Goal: Use online tool/utility: Utilize a website feature to perform a specific function

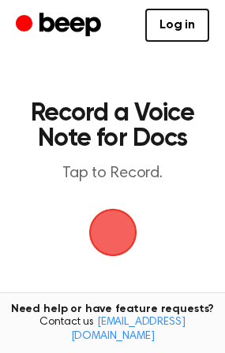
click at [114, 229] on span "button" at bounding box center [113, 233] width 44 height 44
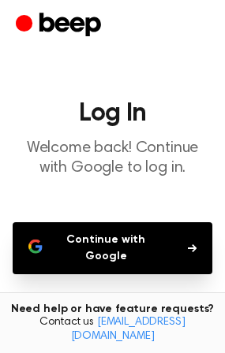
click at [114, 238] on button "Continue with Google" at bounding box center [112, 248] width 199 height 52
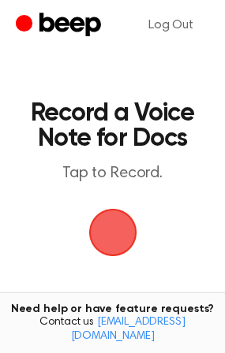
click at [113, 233] on span "button" at bounding box center [113, 233] width 44 height 44
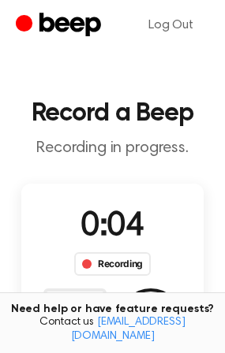
click at [117, 263] on div "Recording" at bounding box center [112, 264] width 76 height 24
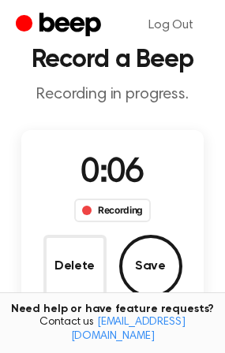
scroll to position [78, 0]
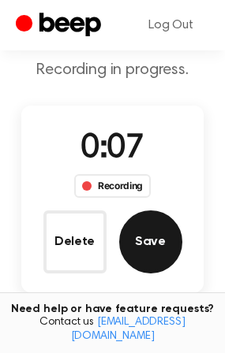
click at [148, 242] on button "Save" at bounding box center [150, 242] width 63 height 63
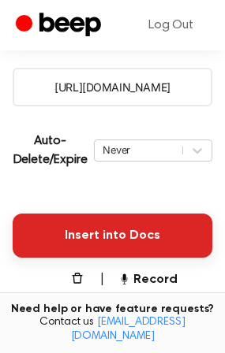
scroll to position [315, 0]
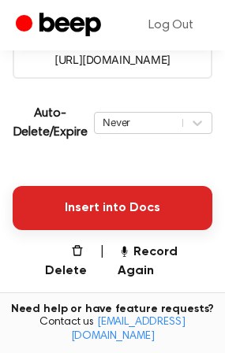
click at [110, 207] on button "Insert into Docs" at bounding box center [112, 208] width 199 height 44
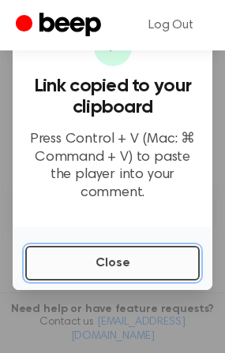
click at [102, 253] on button "Close" at bounding box center [112, 263] width 174 height 35
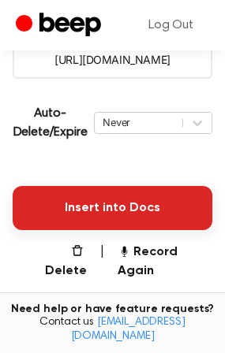
click at [120, 199] on button "Insert into Docs" at bounding box center [112, 208] width 199 height 44
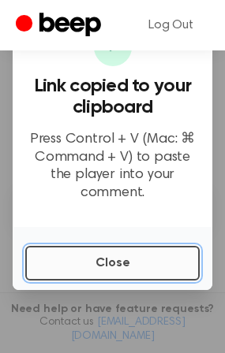
click at [147, 255] on button "Close" at bounding box center [112, 263] width 174 height 35
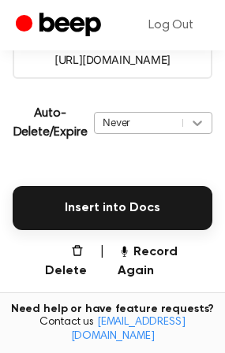
click at [199, 122] on icon at bounding box center [197, 123] width 16 height 16
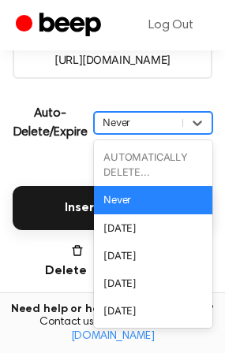
click at [187, 196] on div "Never" at bounding box center [153, 200] width 118 height 28
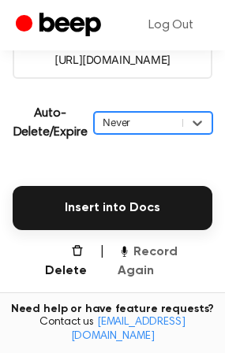
click at [159, 252] on button "Record Again" at bounding box center [164, 262] width 95 height 38
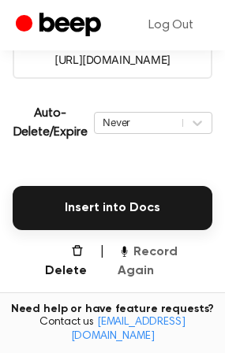
scroll to position [109, 0]
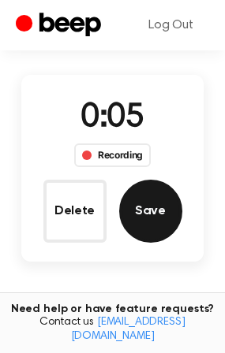
click at [147, 210] on button "Save" at bounding box center [150, 211] width 63 height 63
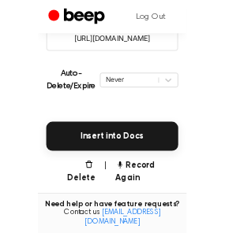
scroll to position [237, 0]
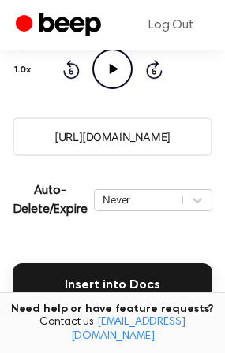
drag, startPoint x: 43, startPoint y: 138, endPoint x: 178, endPoint y: 139, distance: 135.6
click at [178, 139] on input "[URL][DOMAIN_NAME]" at bounding box center [112, 136] width 199 height 39
